Goal: Task Accomplishment & Management: Manage account settings

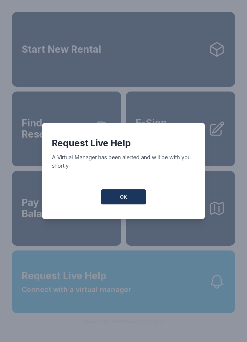
click at [127, 204] on button "OK" at bounding box center [123, 197] width 45 height 15
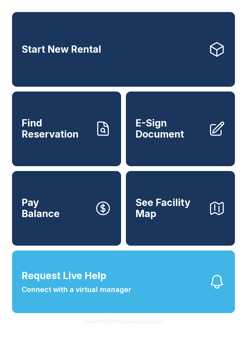
click at [206, 131] on link "E-Sign Document" at bounding box center [180, 129] width 109 height 75
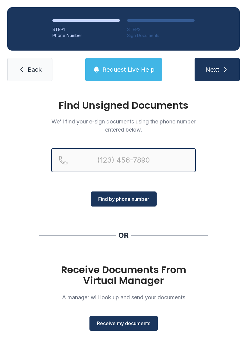
click at [118, 159] on input "Reservation phone number" at bounding box center [123, 160] width 145 height 24
type input "(847)"
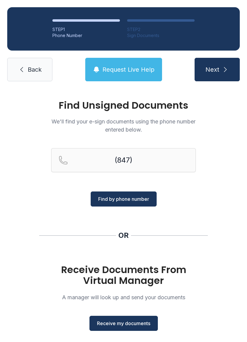
click at [31, 67] on span "Back" at bounding box center [35, 69] width 14 height 8
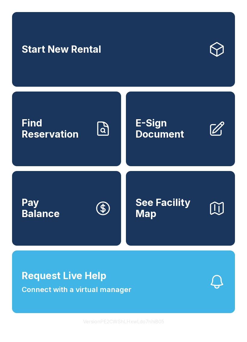
click at [183, 131] on span "E-Sign Document" at bounding box center [170, 129] width 68 height 22
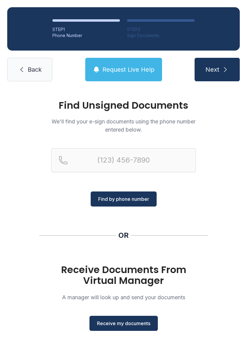
click at [124, 72] on span "Request Live Help" at bounding box center [128, 69] width 52 height 8
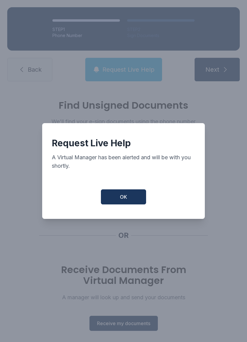
click at [125, 204] on button "OK" at bounding box center [123, 197] width 45 height 15
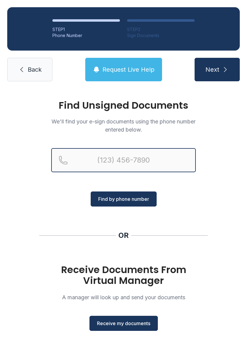
click at [102, 159] on input "Reservation phone number" at bounding box center [123, 160] width 145 height 24
type input "[PHONE_NUMBER]"
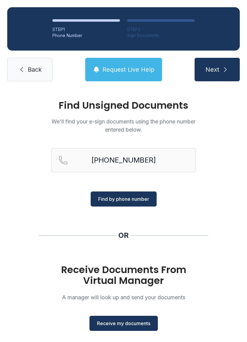
click at [117, 199] on span "Find by phone number" at bounding box center [123, 199] width 51 height 7
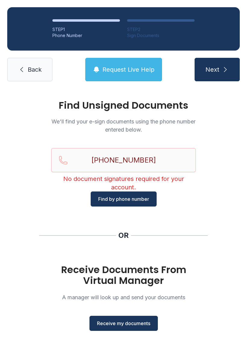
click at [121, 326] on span "Receive my documents" at bounding box center [123, 323] width 53 height 7
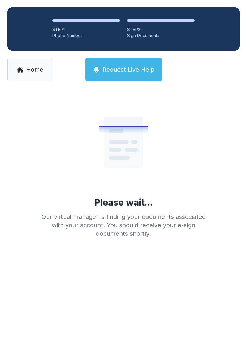
click at [123, 65] on button "Request Live Help" at bounding box center [123, 70] width 77 height 24
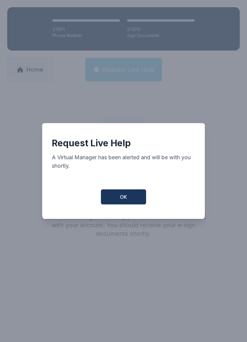
click at [123, 65] on div "Request Live Help A Virtual Manager has been alerted and will be with you short…" at bounding box center [123, 171] width 247 height 342
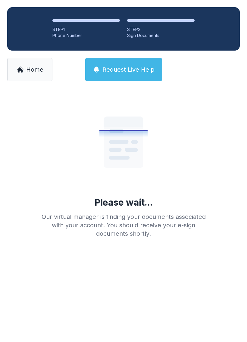
click at [130, 69] on span "Request Live Help" at bounding box center [128, 69] width 52 height 8
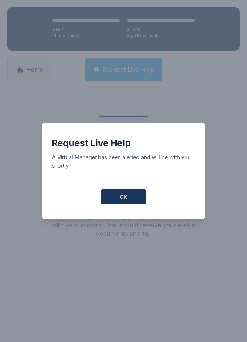
click at [130, 199] on button "OK" at bounding box center [123, 197] width 45 height 15
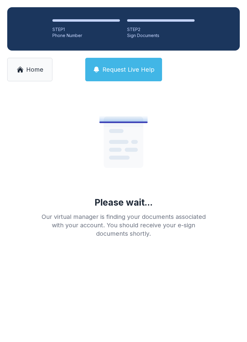
click at [131, 68] on span "Request Live Help" at bounding box center [128, 69] width 52 height 8
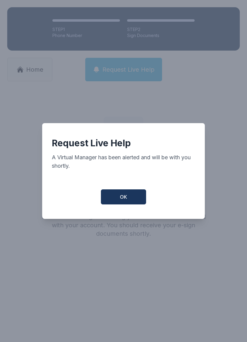
click at [131, 199] on button "OK" at bounding box center [123, 197] width 45 height 15
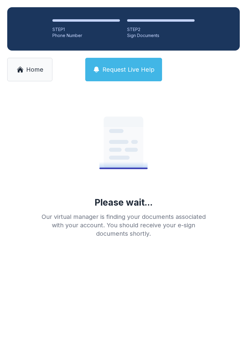
click at [26, 60] on link "Home" at bounding box center [29, 70] width 45 height 24
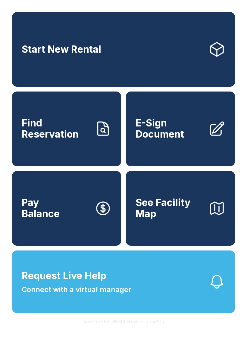
click at [180, 297] on button "Request Live Help Connect with a virtual manager" at bounding box center [123, 282] width 223 height 63
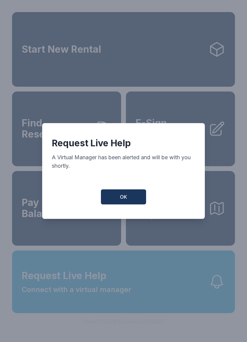
click at [132, 194] on button "OK" at bounding box center [123, 197] width 45 height 15
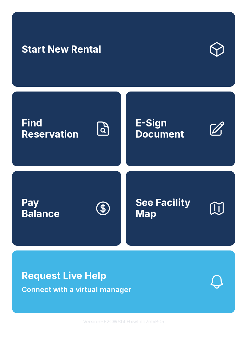
click at [92, 295] on span "Connect with a virtual manager" at bounding box center [77, 289] width 110 height 11
click at [120, 190] on link "Pay Balance" at bounding box center [66, 208] width 109 height 75
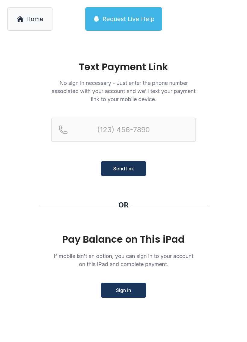
click at [26, 18] on span "Home" at bounding box center [34, 19] width 17 height 8
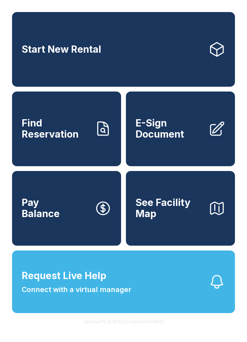
click at [90, 133] on link "Find Reservation" at bounding box center [66, 129] width 109 height 75
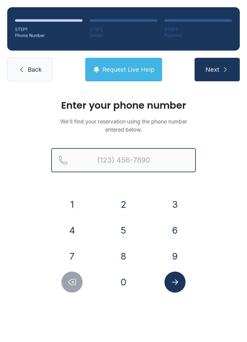
click at [130, 158] on input "Reservation phone number" at bounding box center [123, 160] width 145 height 24
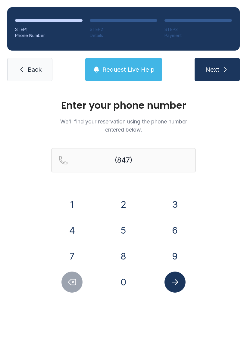
click at [125, 231] on button "5" at bounding box center [123, 230] width 21 height 21
click at [124, 285] on button "0" at bounding box center [123, 282] width 21 height 21
click at [124, 256] on button "8" at bounding box center [123, 256] width 21 height 21
click at [122, 230] on button "5" at bounding box center [123, 230] width 21 height 21
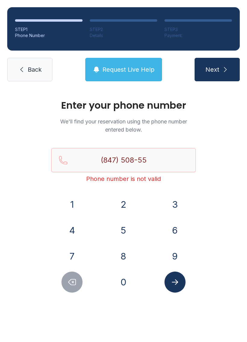
click at [125, 286] on button "0" at bounding box center [123, 282] width 21 height 21
click at [175, 235] on button "6" at bounding box center [175, 230] width 21 height 21
type input "[PHONE_NUMBER]"
click at [176, 288] on button "Submit lookup form" at bounding box center [175, 282] width 21 height 21
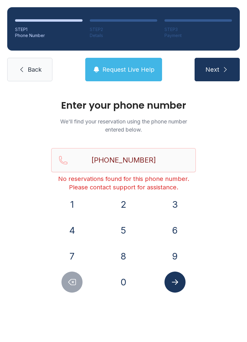
click at [127, 71] on span "Request Live Help" at bounding box center [128, 69] width 52 height 8
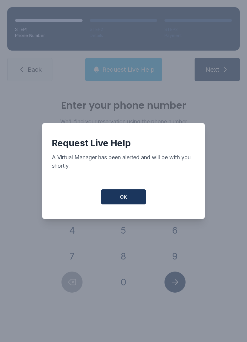
click at [128, 203] on button "OK" at bounding box center [123, 197] width 45 height 15
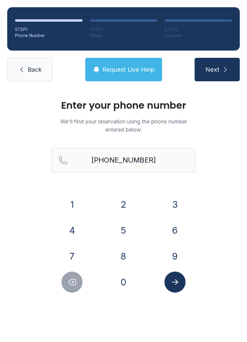
click at [33, 74] on link "Back" at bounding box center [29, 70] width 45 height 24
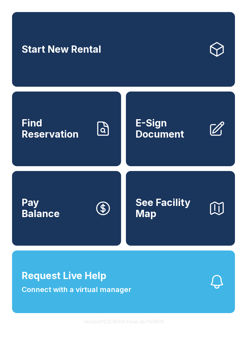
click at [88, 283] on span "Request Live Help" at bounding box center [64, 276] width 85 height 14
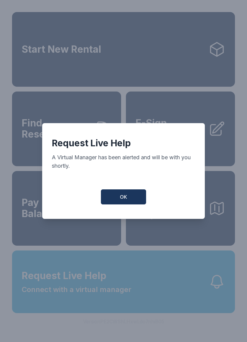
click at [122, 199] on span "OK" at bounding box center [123, 196] width 7 height 7
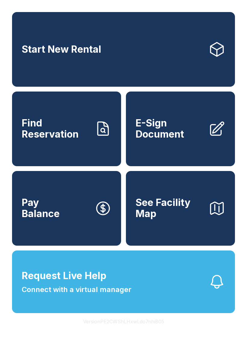
click at [209, 289] on icon "button" at bounding box center [217, 282] width 17 height 17
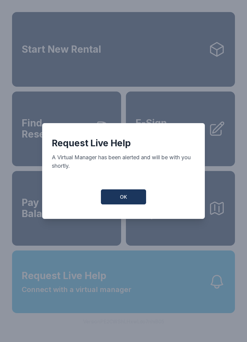
click at [129, 200] on button "OK" at bounding box center [123, 197] width 45 height 15
